Goal: Task Accomplishment & Management: Manage account settings

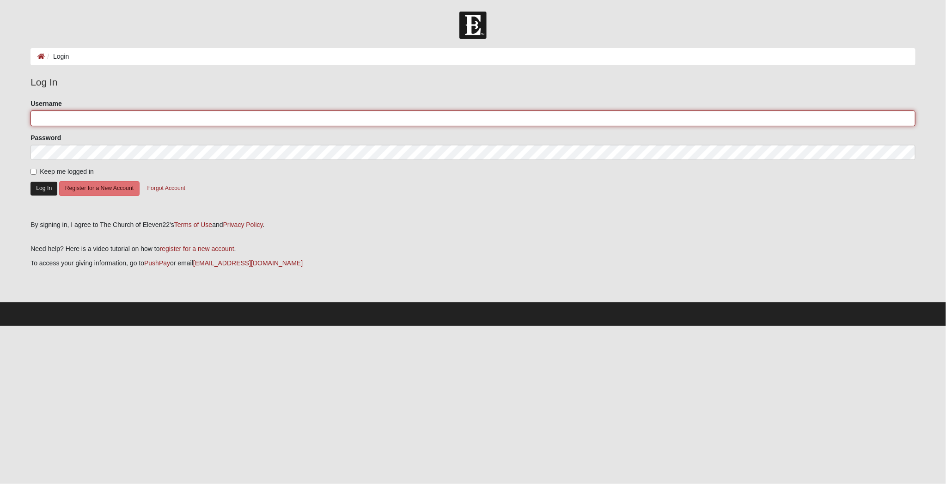
type input "boboc2"
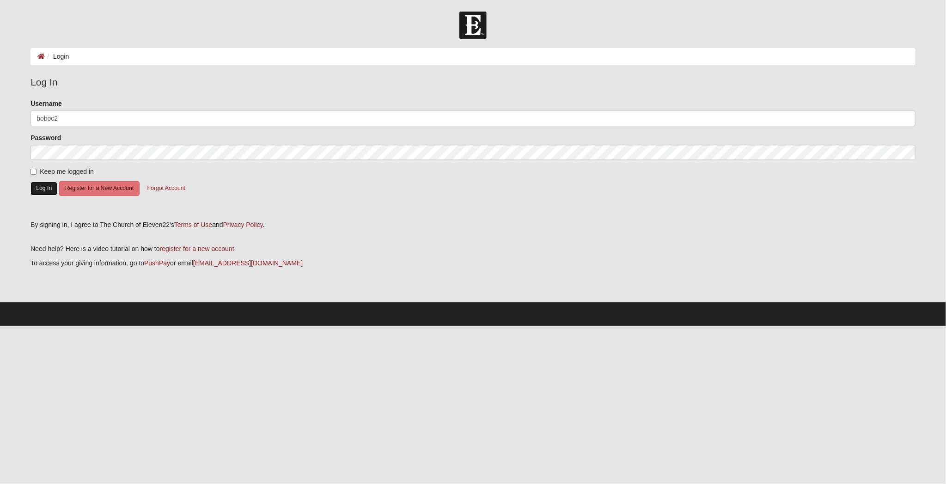
click at [44, 190] on button "Log In" at bounding box center [44, 188] width 27 height 13
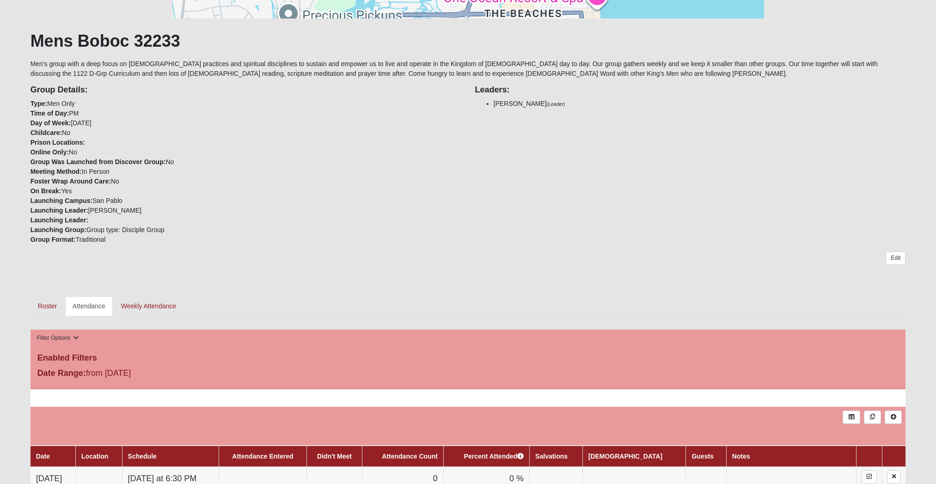
scroll to position [286, 0]
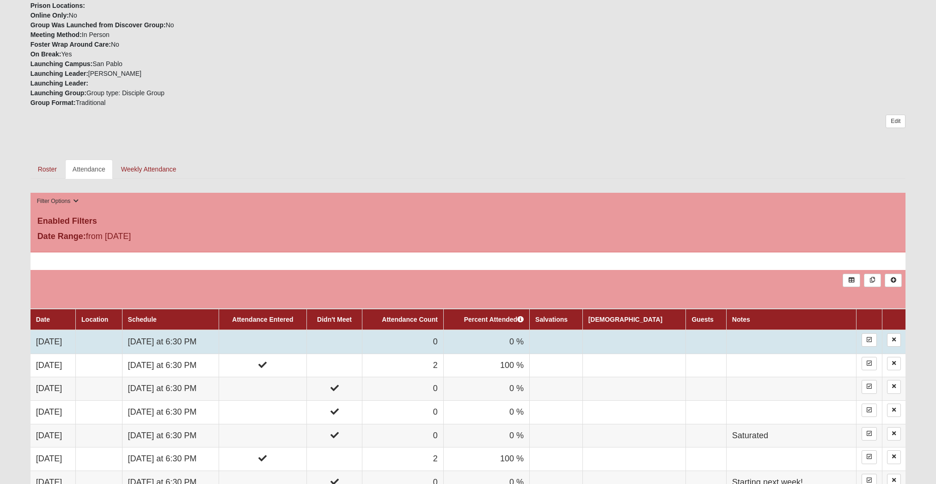
click at [362, 343] on td at bounding box center [333, 342] width 55 height 24
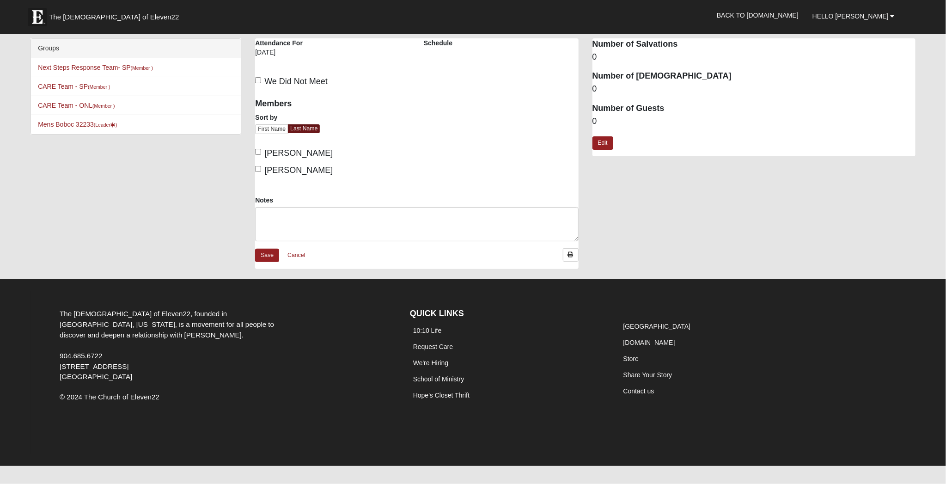
click at [281, 84] on span "We Did Not Meet" at bounding box center [295, 81] width 63 height 9
click at [261, 83] on input "We Did Not Meet" at bounding box center [258, 80] width 6 height 6
checkbox input "true"
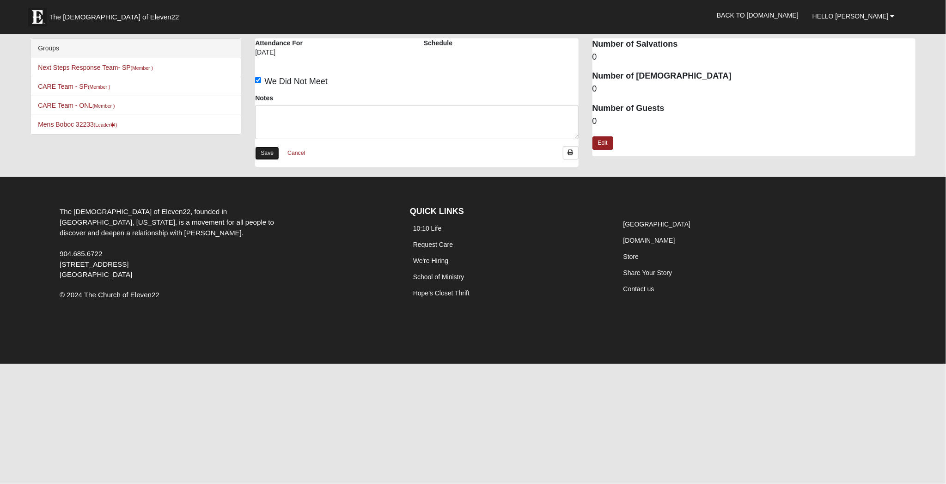
click at [270, 153] on link "Save" at bounding box center [267, 153] width 24 height 13
